Goal: Check status: Check status

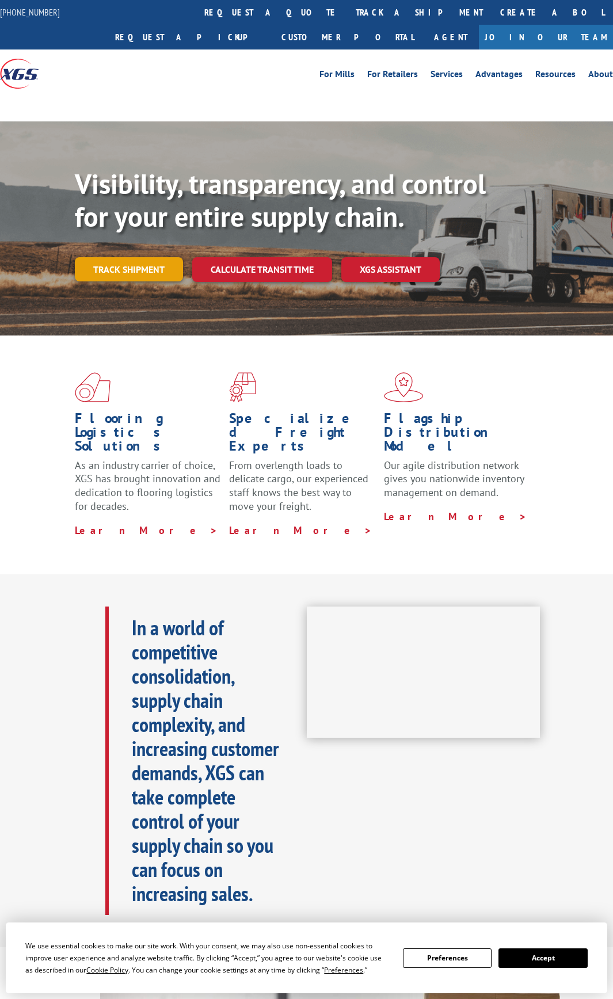
click at [166, 269] on link "Track shipment" at bounding box center [129, 269] width 108 height 24
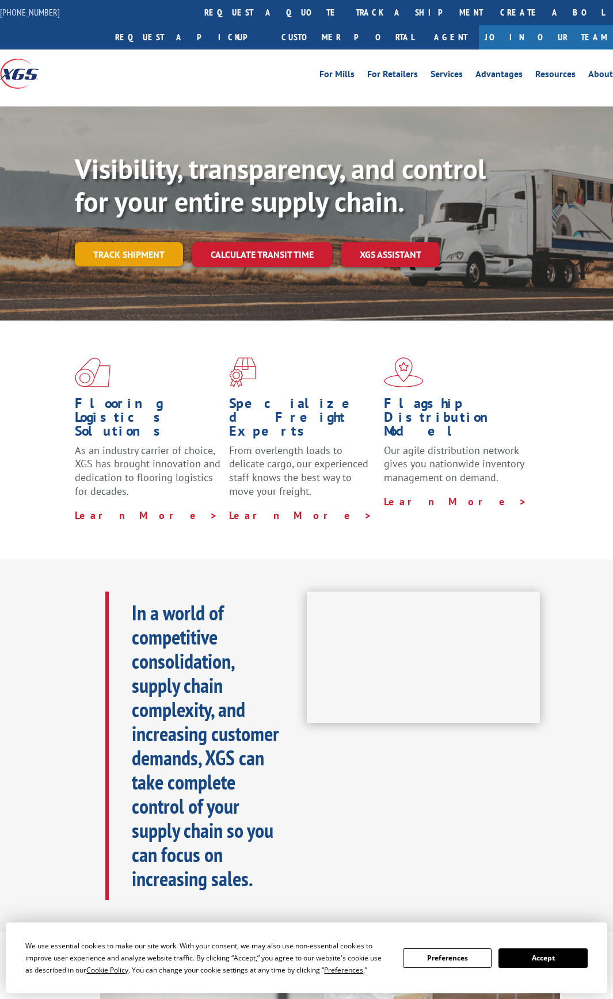
click at [166, 254] on link "Track shipment" at bounding box center [129, 254] width 108 height 24
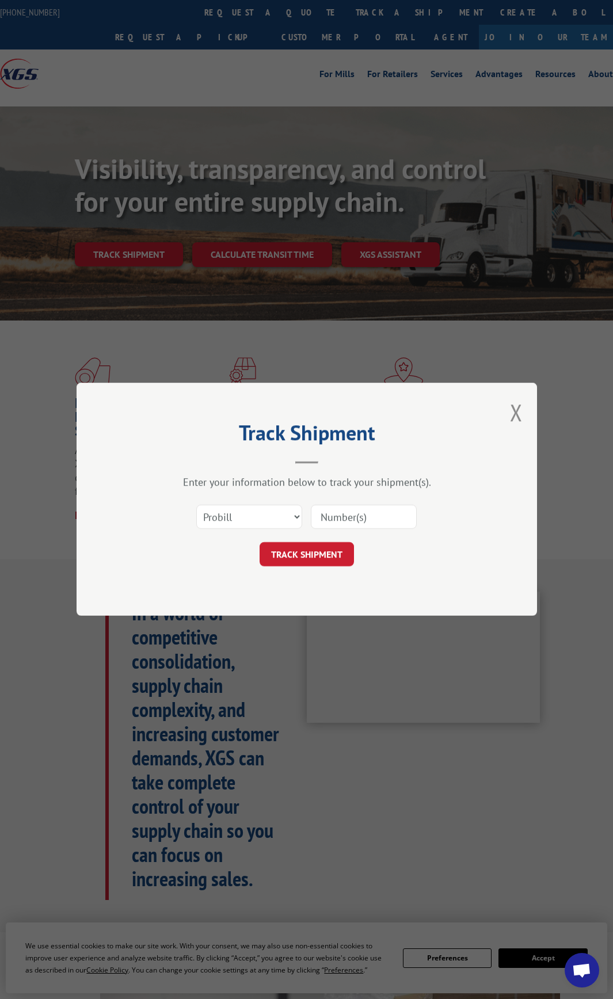
click at [387, 511] on input at bounding box center [364, 517] width 106 height 24
paste input "16387014"
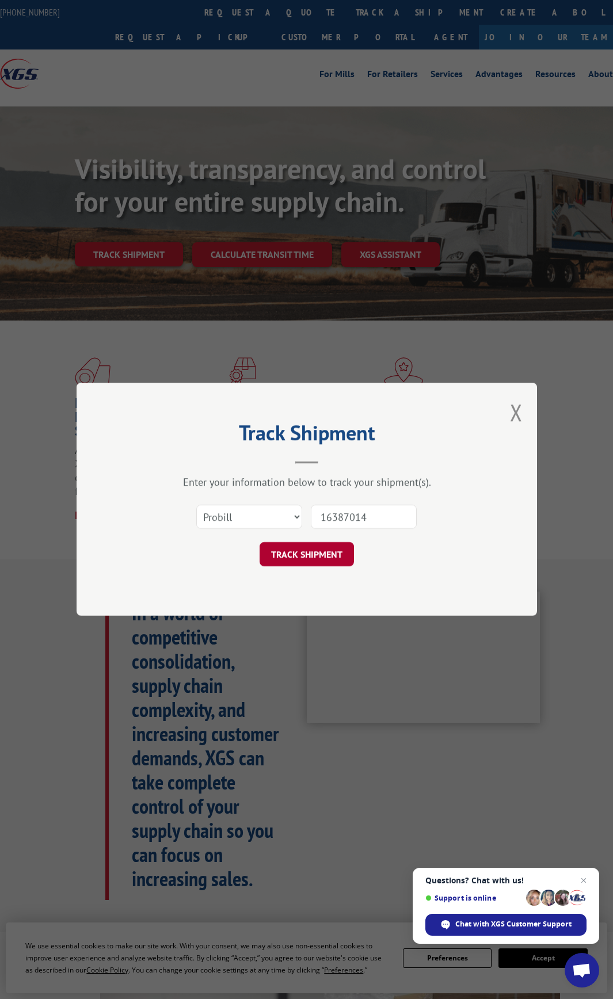
type input "16387014"
click at [294, 553] on button "TRACK SHIPMENT" at bounding box center [307, 555] width 94 height 24
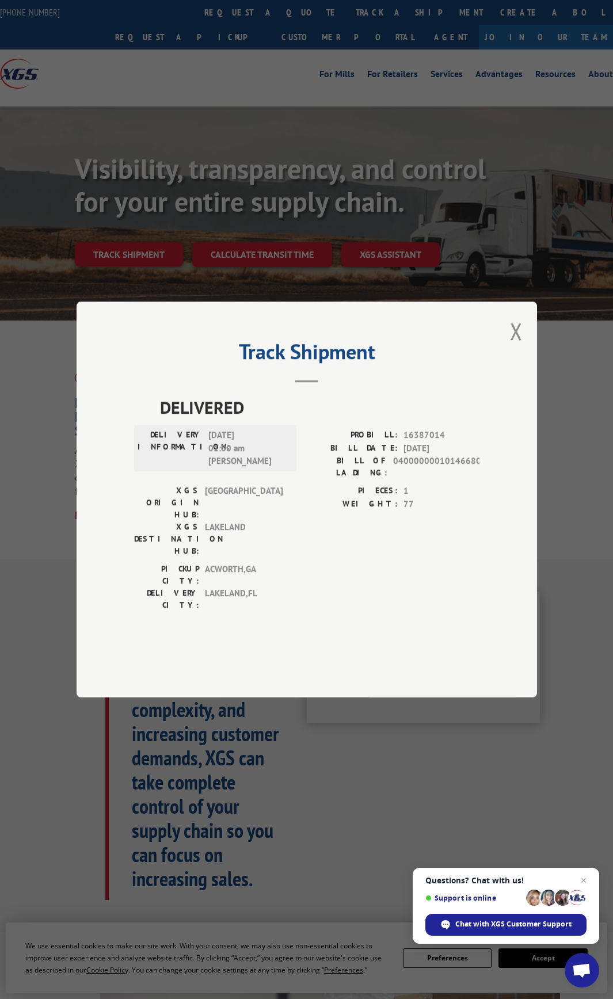
click at [449, 479] on span "04000000010146680" at bounding box center [436, 467] width 86 height 24
copy span "04000000010146680"
